Goal: Go to known website: Go to known website

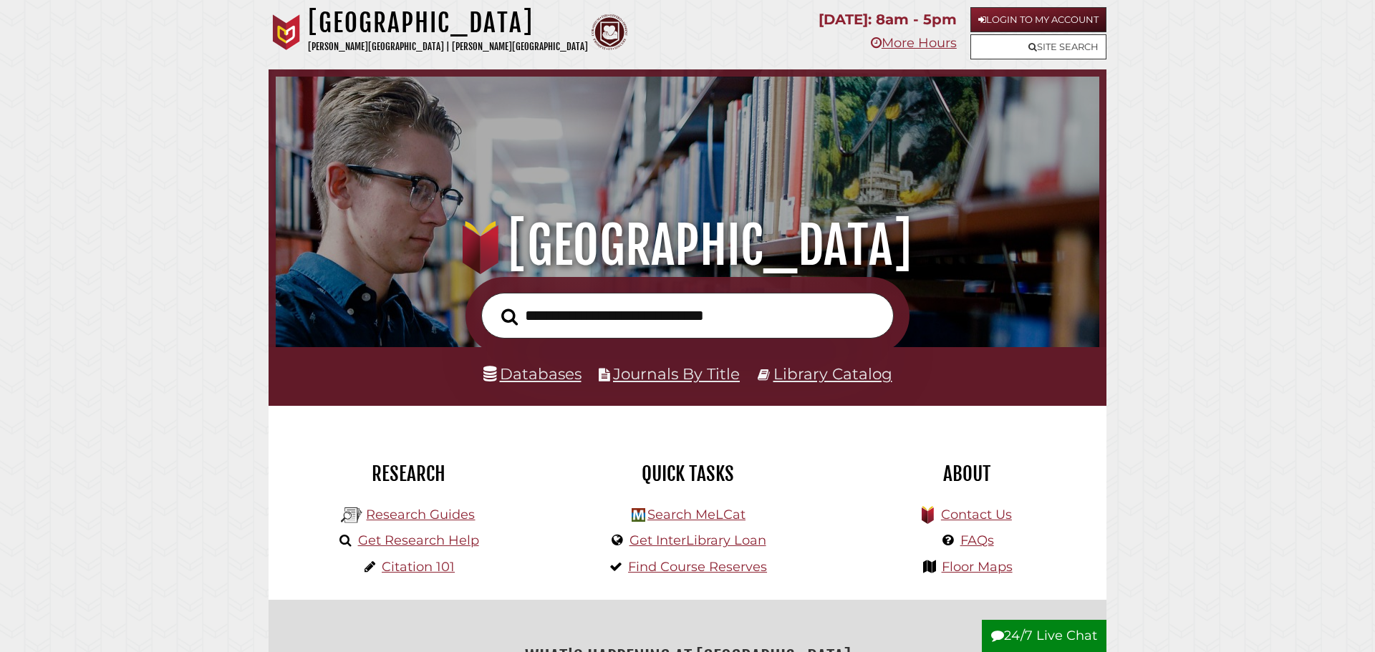
scroll to position [272, 816]
click at [1012, 19] on link "Login to My Account" at bounding box center [1038, 19] width 136 height 25
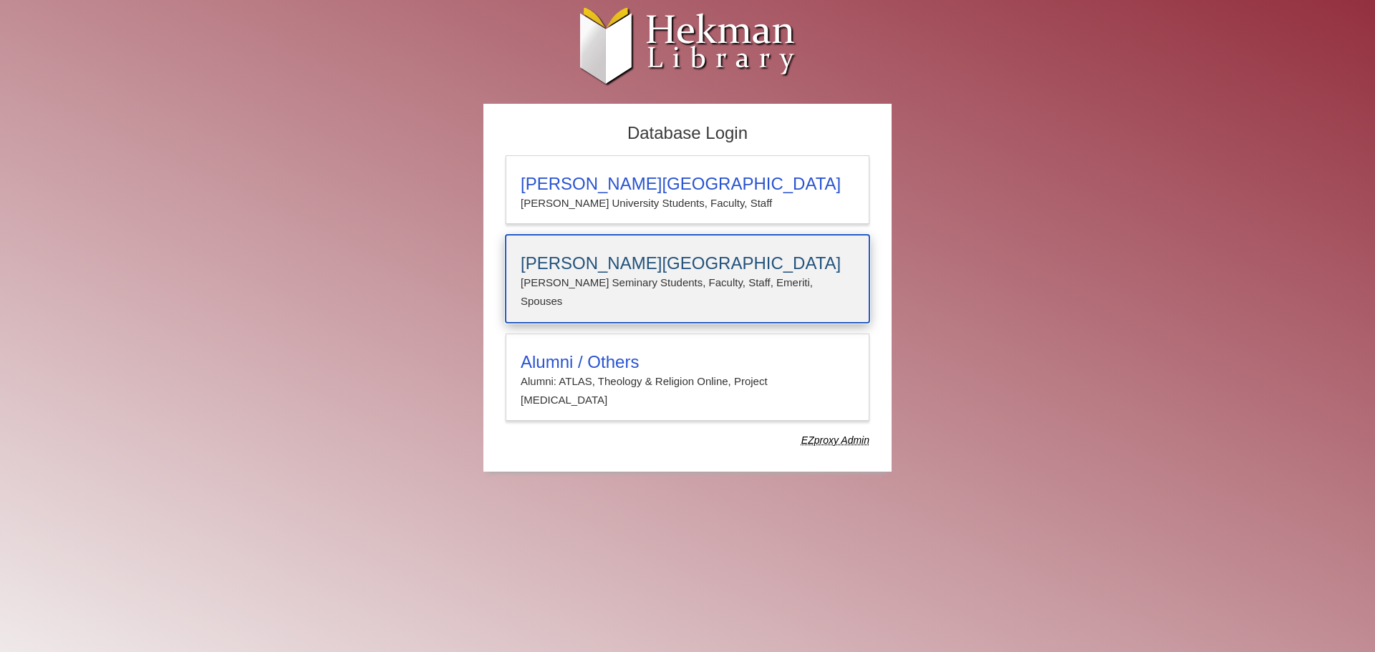
click at [629, 271] on h3 "Calvin Theological Seminary" at bounding box center [687, 263] width 334 height 20
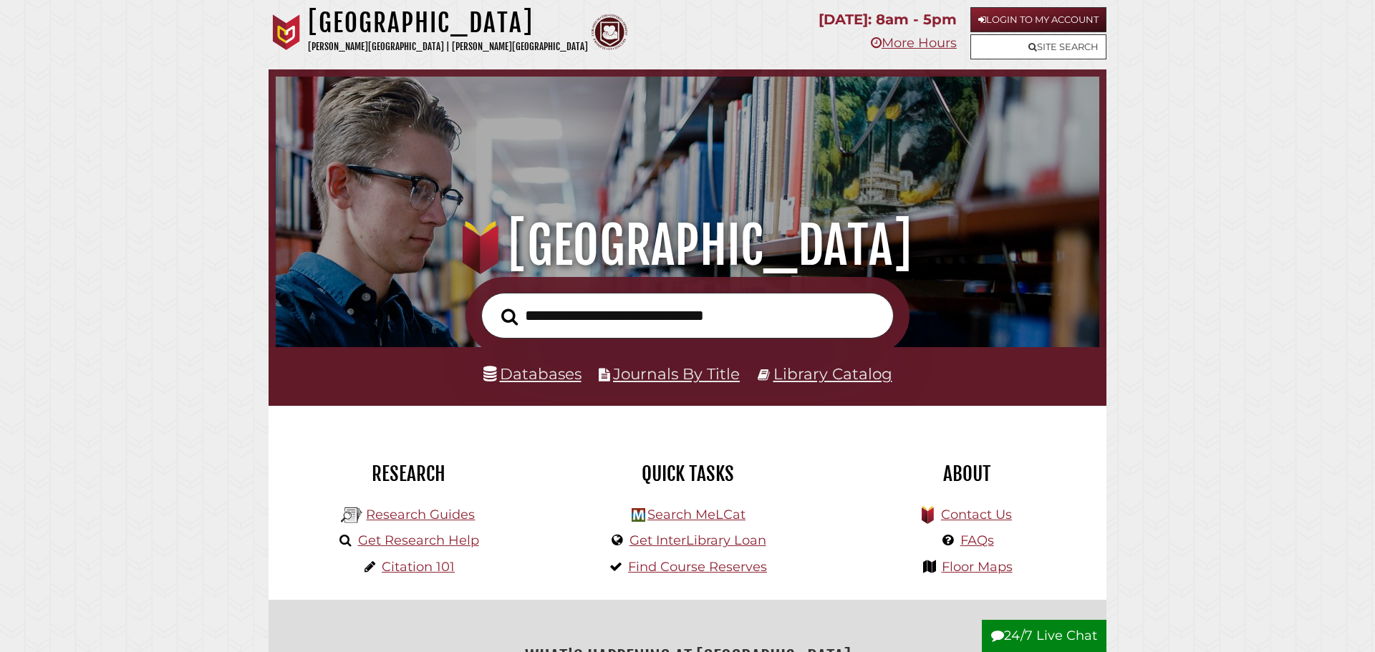
scroll to position [272, 816]
